Goal: Obtain resource: Download file/media

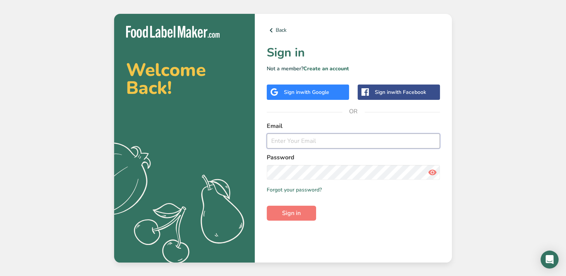
click at [288, 144] on input "email" at bounding box center [353, 141] width 173 height 15
type input "[EMAIL_ADDRESS][DOMAIN_NAME]"
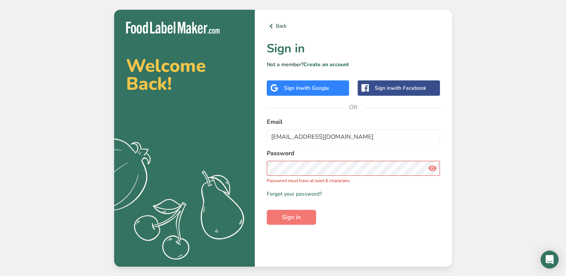
click at [434, 175] on span at bounding box center [432, 168] width 15 height 15
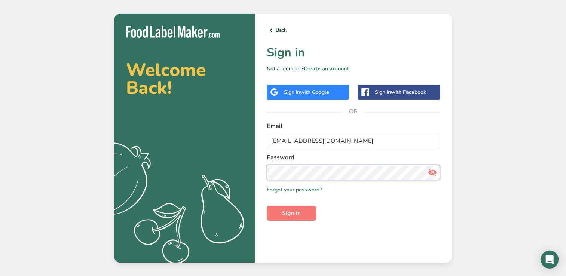
click at [267, 206] on button "Sign in" at bounding box center [291, 213] width 49 height 15
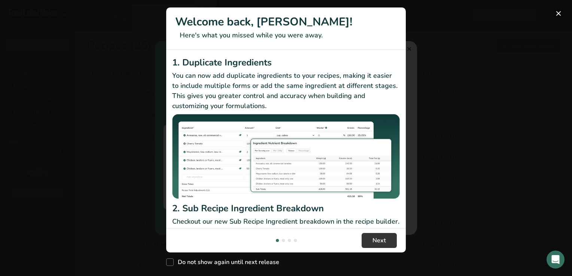
click at [554, 16] on button "New Features" at bounding box center [558, 13] width 12 height 12
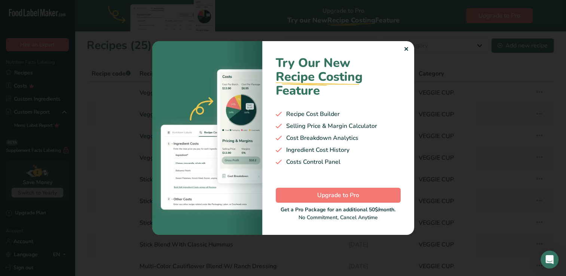
click at [407, 47] on div "✕" at bounding box center [406, 49] width 5 height 9
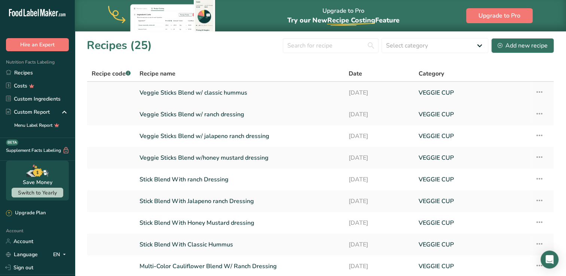
click at [224, 91] on link "Veggie Sticks Blend w/ classic hummus" at bounding box center [240, 93] width 200 height 16
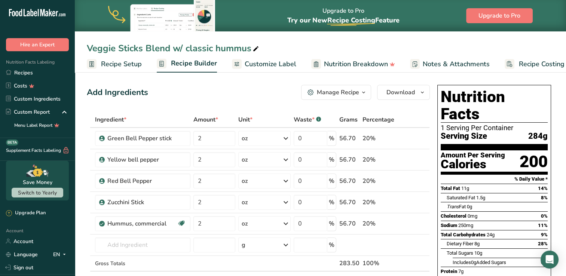
click at [272, 68] on span "Customize Label" at bounding box center [271, 64] width 52 height 10
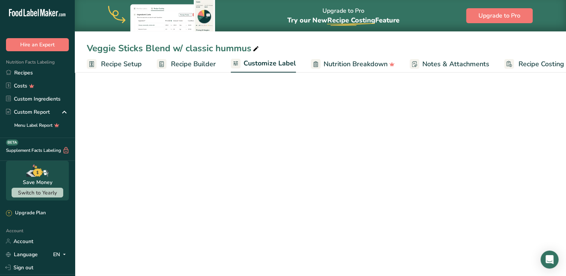
scroll to position [0, 17]
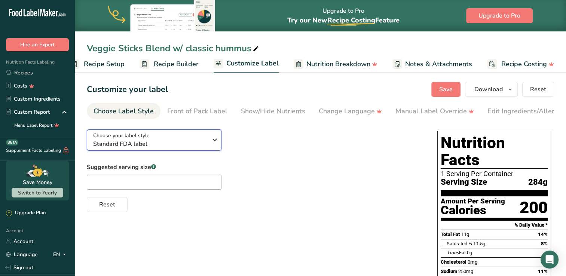
click at [172, 148] on span "Standard FDA label" at bounding box center [150, 144] width 114 height 9
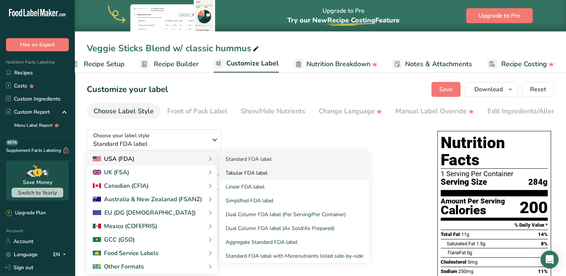
click at [250, 174] on link "Tabular FDA label" at bounding box center [295, 173] width 150 height 14
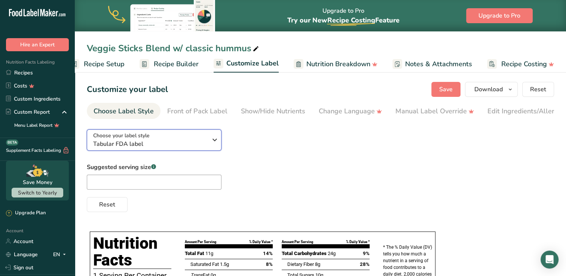
click at [175, 148] on span "Tabular FDA label" at bounding box center [150, 144] width 114 height 9
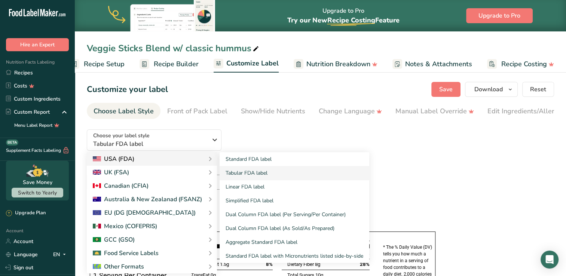
click at [181, 159] on div "USA (FDA)" at bounding box center [152, 158] width 118 height 9
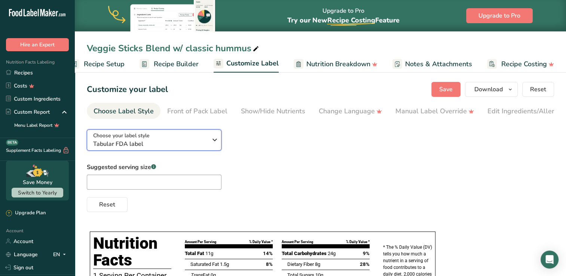
click at [186, 137] on div "Choose your label style Tabular FDA label" at bounding box center [150, 140] width 114 height 17
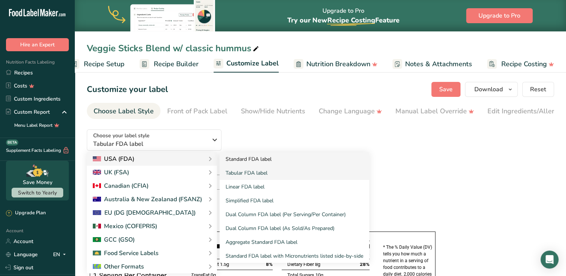
click at [254, 159] on link "Standard FDA label" at bounding box center [295, 159] width 150 height 14
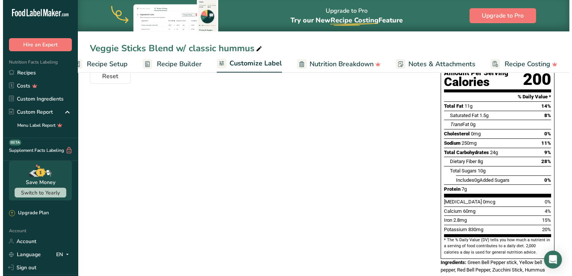
scroll to position [0, 0]
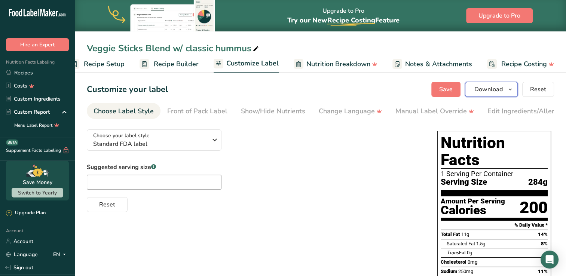
click at [496, 89] on span "Download" at bounding box center [488, 89] width 28 height 9
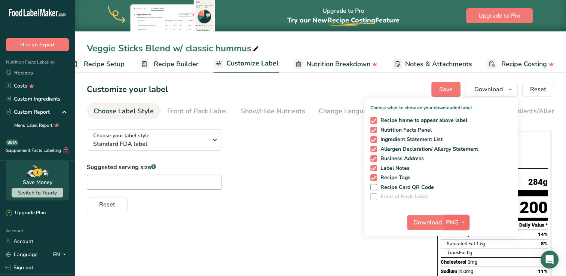
click at [450, 219] on span "PNG" at bounding box center [452, 222] width 13 height 9
click at [462, 261] on link "SVG" at bounding box center [457, 262] width 24 height 12
click at [424, 224] on span "Download" at bounding box center [427, 222] width 28 height 9
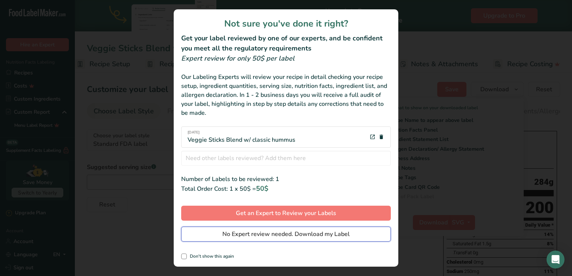
click at [294, 238] on span "No Expert review needed. Download my Label" at bounding box center [285, 234] width 127 height 9
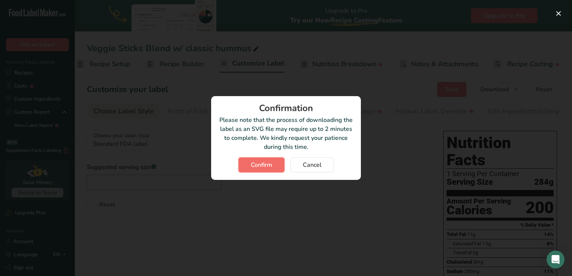
click at [260, 167] on span "Confirm" at bounding box center [261, 164] width 21 height 9
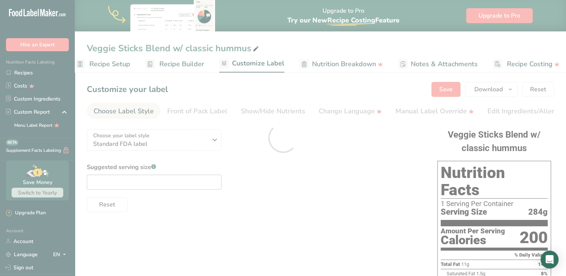
scroll to position [0, 0]
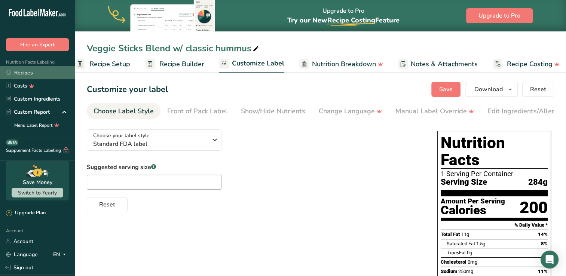
click at [30, 71] on link "Recipes" at bounding box center [37, 72] width 75 height 13
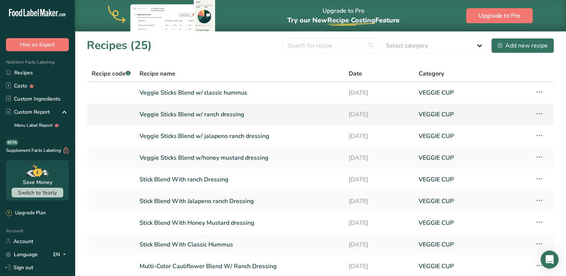
click at [195, 108] on link "Veggie Sticks Blend w/ ranch dressing" at bounding box center [240, 115] width 200 height 16
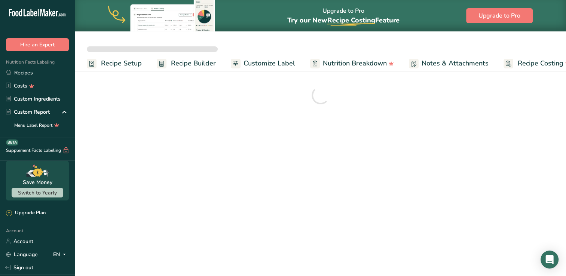
click at [248, 70] on link "Customize Label" at bounding box center [263, 63] width 64 height 17
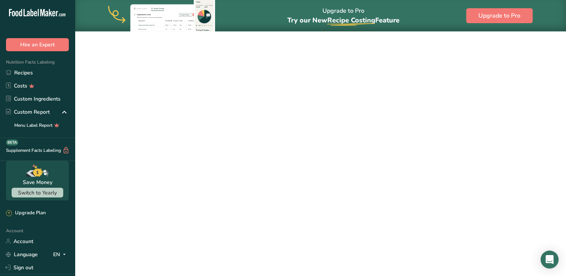
scroll to position [0, 16]
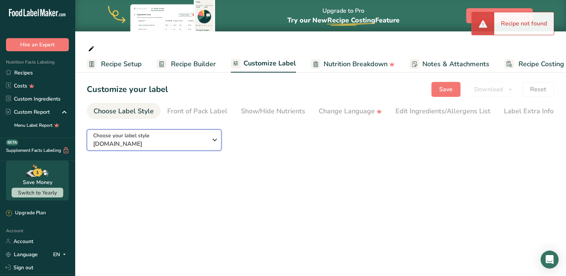
click at [181, 151] on button "Choose your label style [DOMAIN_NAME]" at bounding box center [154, 139] width 135 height 21
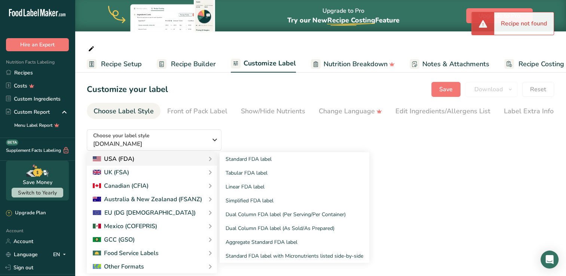
click at [153, 158] on div "USA (FDA)" at bounding box center [152, 158] width 118 height 9
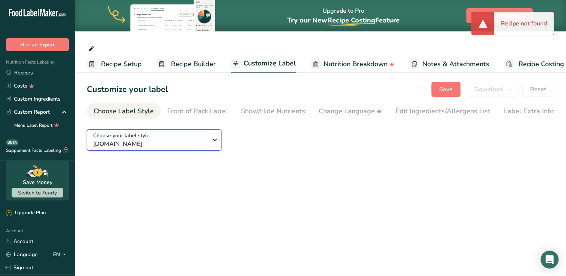
click at [177, 139] on div "Choose your label style [DOMAIN_NAME]" at bounding box center [150, 140] width 114 height 17
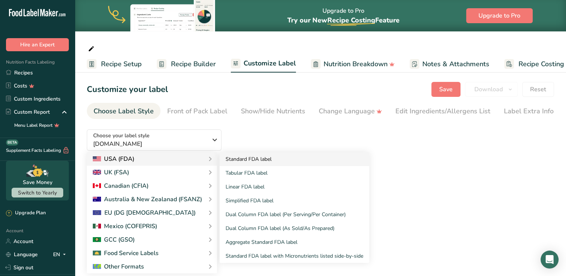
click at [237, 166] on link "Standard FDA label" at bounding box center [295, 159] width 150 height 14
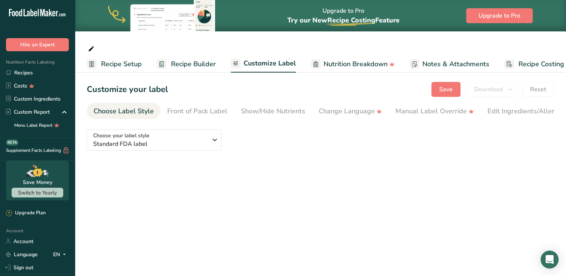
click at [196, 121] on section "Customize your label Save Download Choose what to show on your downloaded label…" at bounding box center [320, 122] width 491 height 105
click at [195, 104] on link "Front of Pack Label" at bounding box center [197, 111] width 60 height 17
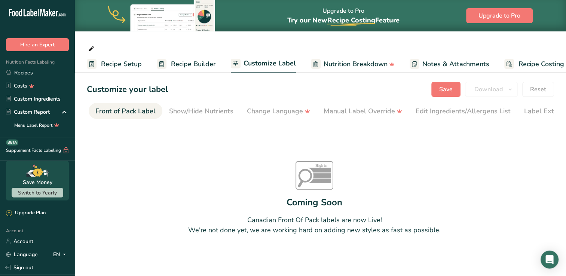
scroll to position [0, 73]
click at [205, 114] on div "Show/Hide Nutrients" at bounding box center [200, 111] width 64 height 10
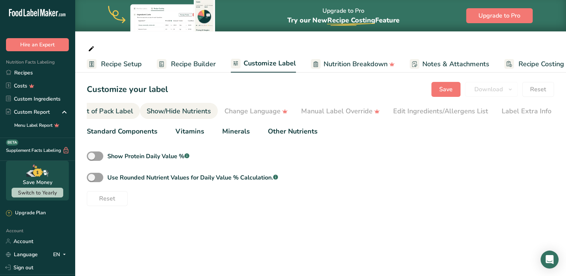
click at [132, 106] on li "Front of Pack Label" at bounding box center [103, 111] width 74 height 16
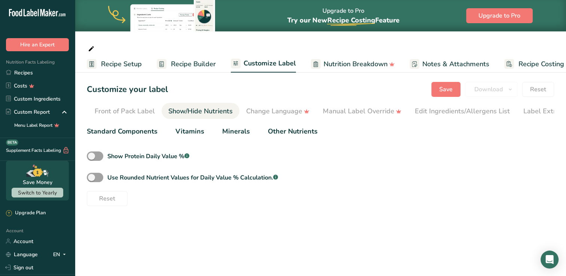
click at [171, 62] on span "Recipe Builder" at bounding box center [193, 64] width 45 height 10
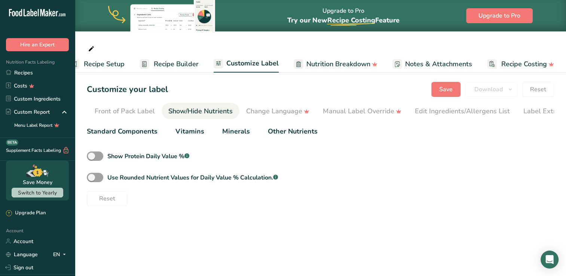
click at [171, 62] on span "Recipe Builder" at bounding box center [176, 64] width 45 height 10
click at [122, 64] on span "Recipe Setup" at bounding box center [104, 64] width 41 height 10
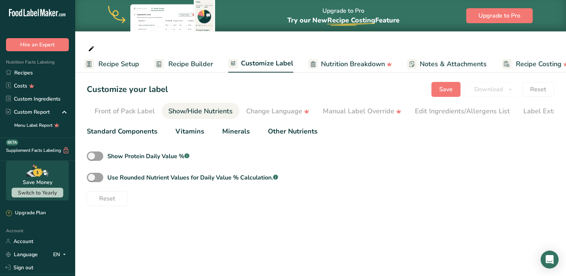
click at [174, 67] on span "Recipe Builder" at bounding box center [190, 64] width 45 height 10
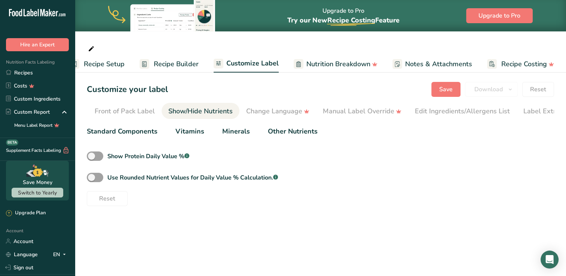
click at [182, 59] on span "Recipe Builder" at bounding box center [176, 64] width 45 height 10
click at [175, 69] on link "Recipe Builder" at bounding box center [169, 64] width 59 height 17
click at [322, 64] on span "Nutrition Breakdown" at bounding box center [338, 64] width 64 height 10
click at [269, 112] on div "Change Language" at bounding box center [277, 111] width 63 height 10
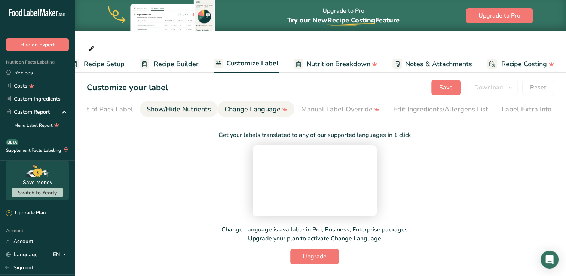
scroll to position [0, 0]
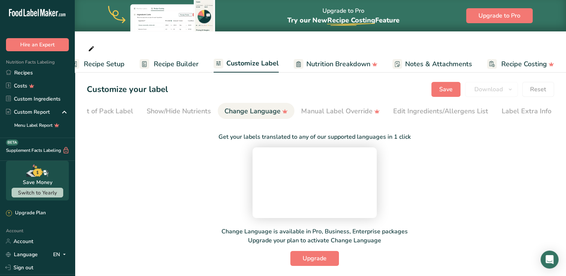
click at [94, 64] on span "Recipe Setup" at bounding box center [104, 64] width 41 height 10
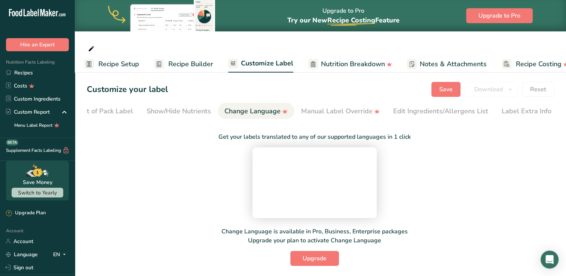
click at [94, 64] on link "Recipe Setup" at bounding box center [111, 64] width 55 height 17
click at [117, 65] on span "Recipe Setup" at bounding box center [118, 64] width 41 height 10
click at [153, 36] on div "Recipe Setup Recipe Builder Customize Label Nutrition Breakdown Notes & Attachm…" at bounding box center [320, 36] width 491 height 73
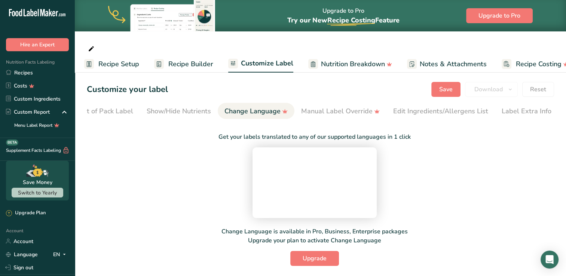
click at [129, 65] on span "Recipe Setup" at bounding box center [118, 64] width 41 height 10
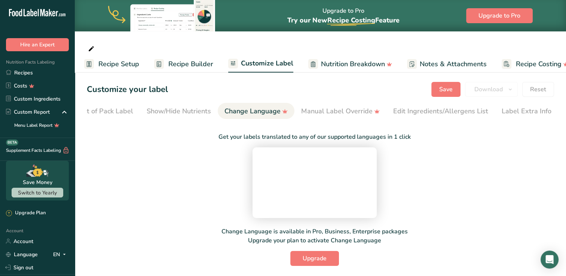
scroll to position [0, 0]
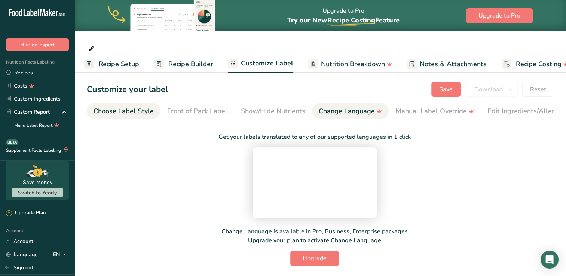
click at [115, 116] on div "Choose Label Style" at bounding box center [124, 111] width 60 height 10
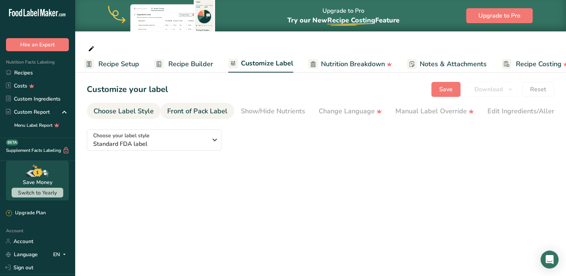
click at [193, 104] on link "Front of Pack Label" at bounding box center [197, 111] width 60 height 17
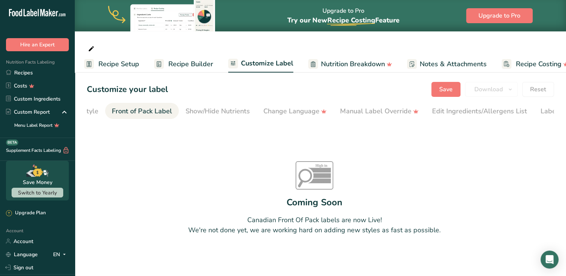
scroll to position [0, 73]
click at [118, 61] on span "Recipe Setup" at bounding box center [118, 64] width 41 height 10
drag, startPoint x: 118, startPoint y: 61, endPoint x: 83, endPoint y: 79, distance: 38.8
click at [83, 79] on div "Recipe Setup Recipe Builder Customize Label Nutrition Breakdown Notes & Attachm…" at bounding box center [320, 177] width 491 height 215
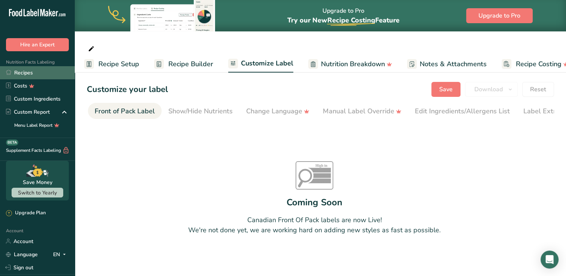
click at [28, 78] on link "Recipes" at bounding box center [37, 72] width 75 height 13
click at [33, 73] on link "Recipes" at bounding box center [37, 72] width 75 height 13
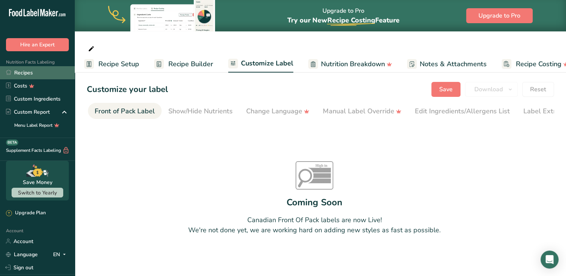
click at [40, 71] on link "Recipes" at bounding box center [37, 72] width 75 height 13
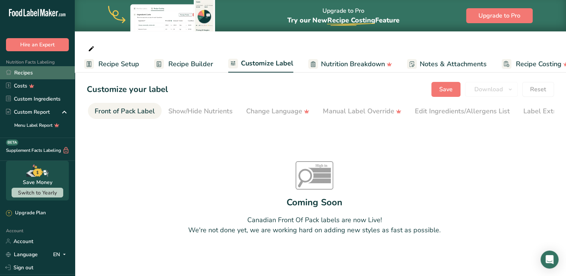
click at [40, 71] on link "Recipes" at bounding box center [37, 72] width 75 height 13
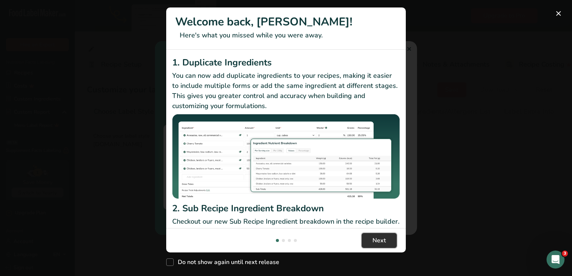
click at [379, 244] on span "Next" at bounding box center [378, 240] width 13 height 9
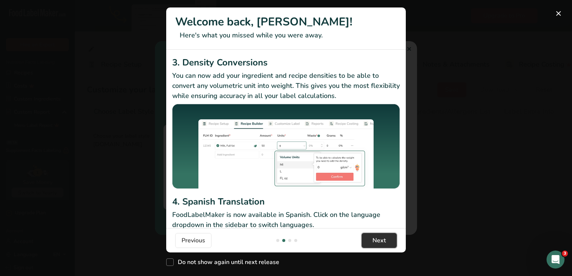
click at [379, 244] on span "Next" at bounding box center [378, 240] width 13 height 9
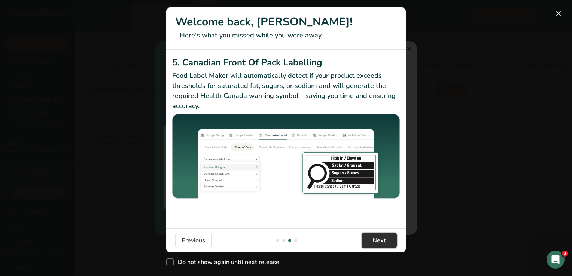
click at [379, 244] on span "Next" at bounding box center [378, 240] width 13 height 9
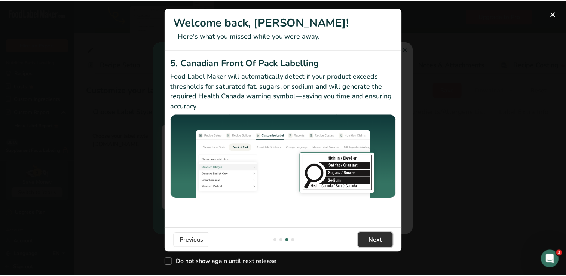
scroll to position [0, 718]
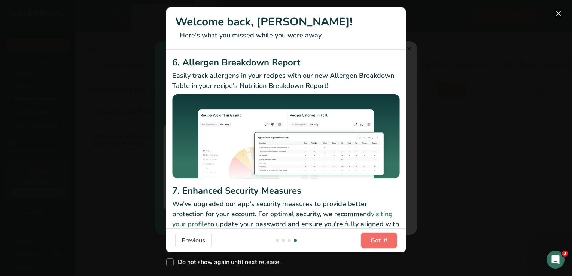
click at [379, 244] on span "Got it!" at bounding box center [378, 240] width 17 height 9
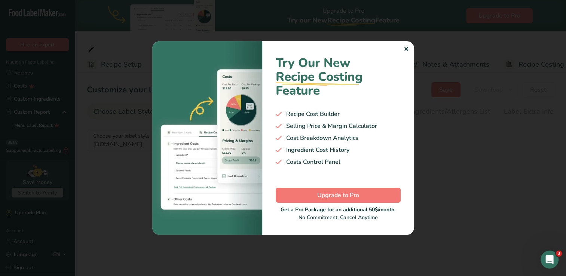
click at [405, 47] on div "✕" at bounding box center [406, 49] width 5 height 9
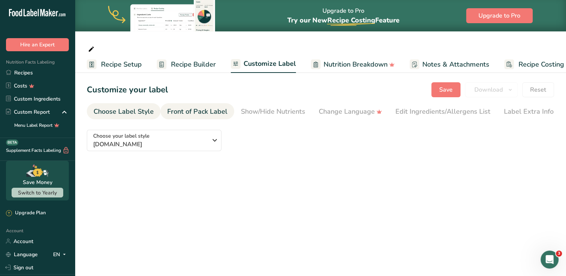
click at [209, 111] on div "Front of Pack Label" at bounding box center [197, 112] width 60 height 10
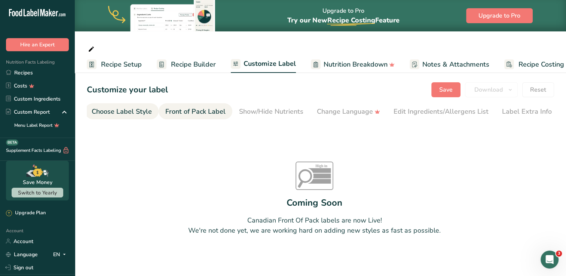
click at [135, 118] on link "Choose Label Style" at bounding box center [122, 111] width 60 height 17
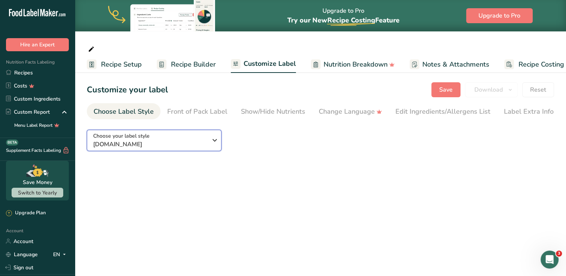
click at [143, 135] on span "Choose your label style" at bounding box center [121, 136] width 56 height 8
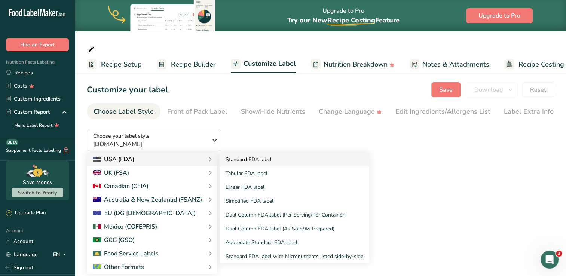
click at [232, 157] on link "Standard FDA label" at bounding box center [295, 160] width 150 height 14
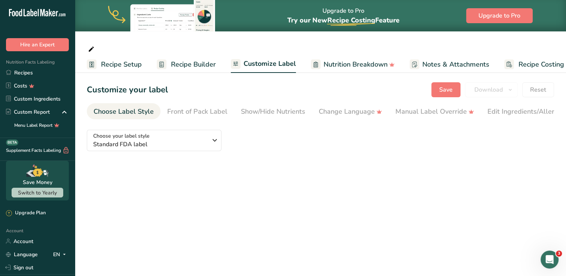
click at [112, 67] on span "Recipe Setup" at bounding box center [121, 64] width 41 height 10
click at [112, 67] on span "Recipe Setup" at bounding box center [118, 64] width 41 height 10
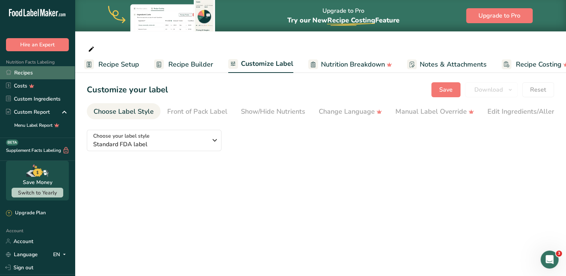
click at [32, 71] on link "Recipes" at bounding box center [37, 72] width 75 height 13
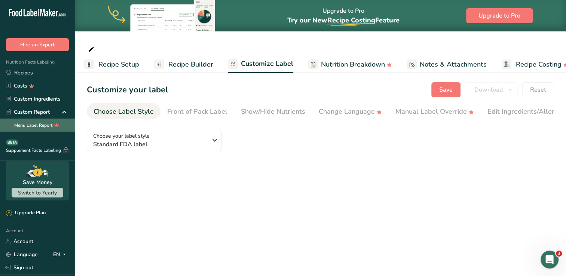
click at [23, 123] on link "Menu Label Report" at bounding box center [37, 125] width 75 height 13
